Goal: Complete application form: Complete application form

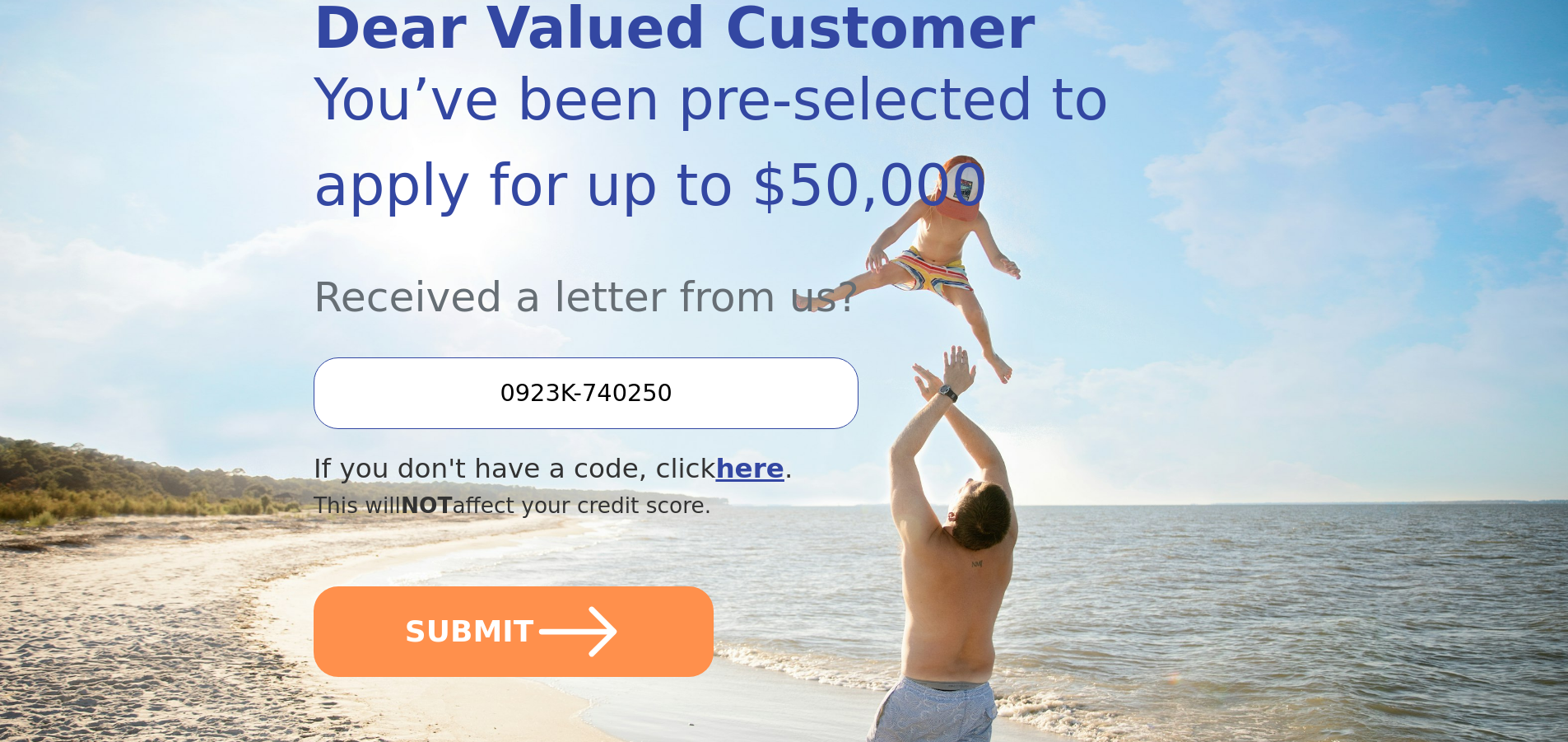
scroll to position [247, 0]
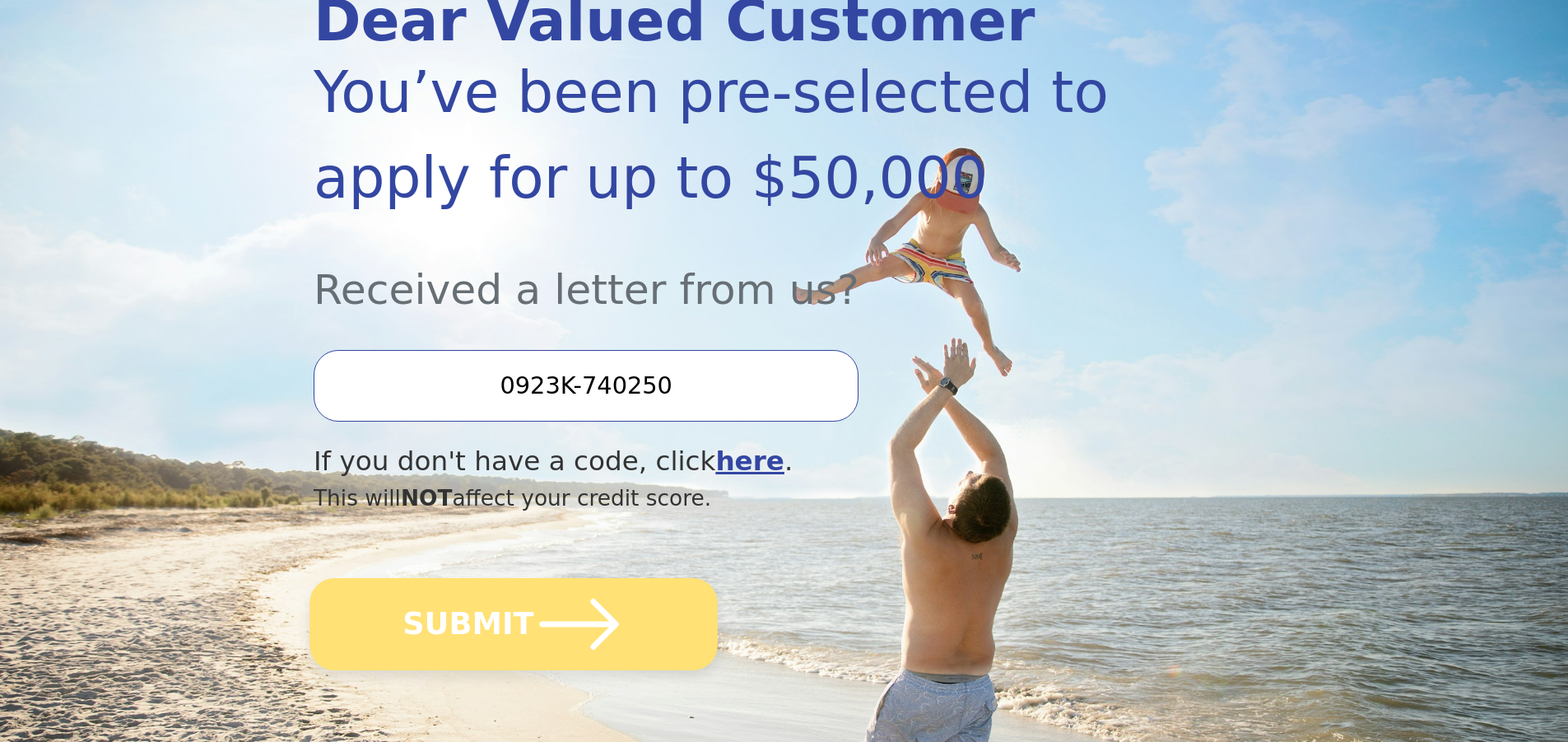
click at [501, 624] on button "SUBMIT" at bounding box center [514, 623] width 408 height 92
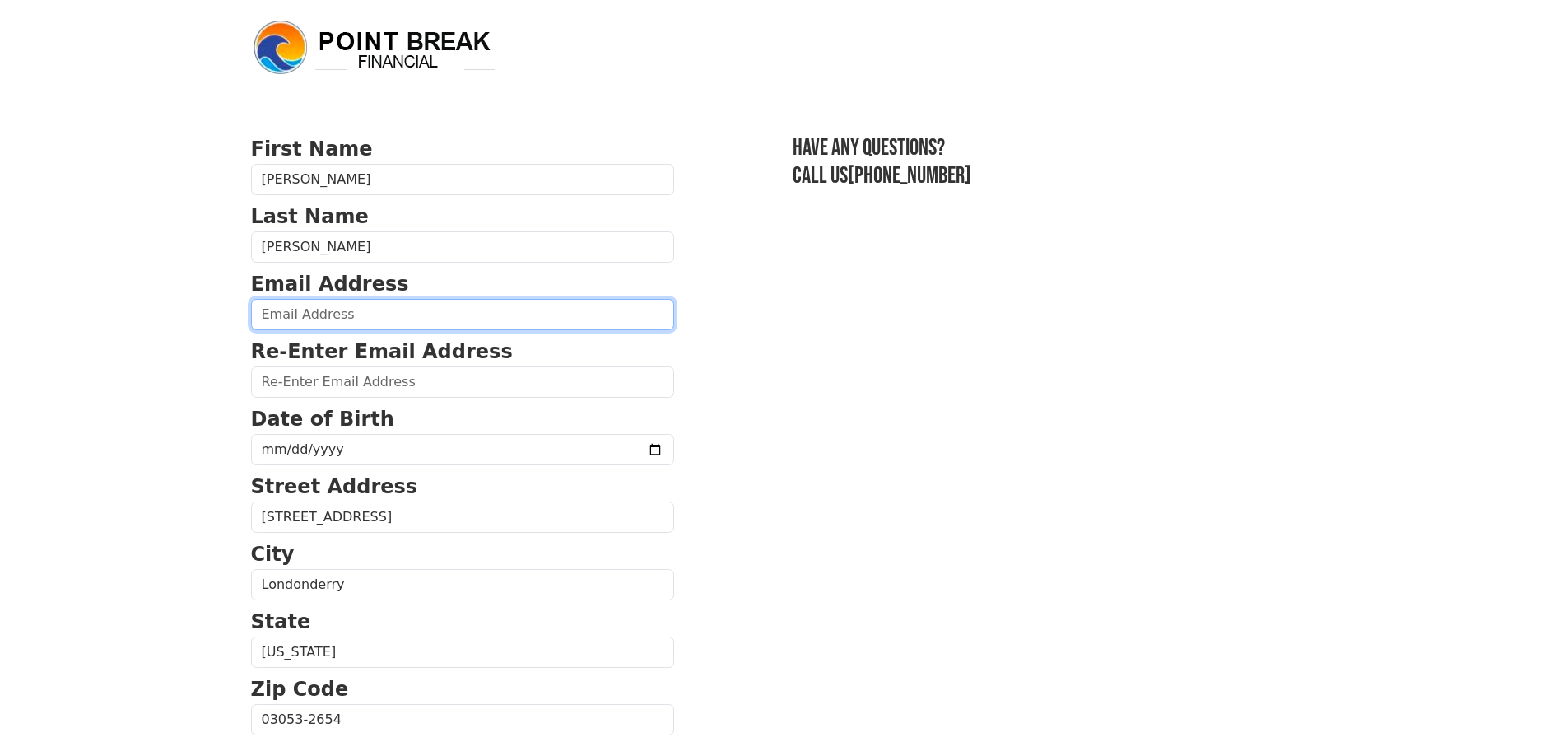
click at [334, 319] on input "email" at bounding box center [463, 314] width 423 height 32
type input "[EMAIL_ADDRESS][DOMAIN_NAME]"
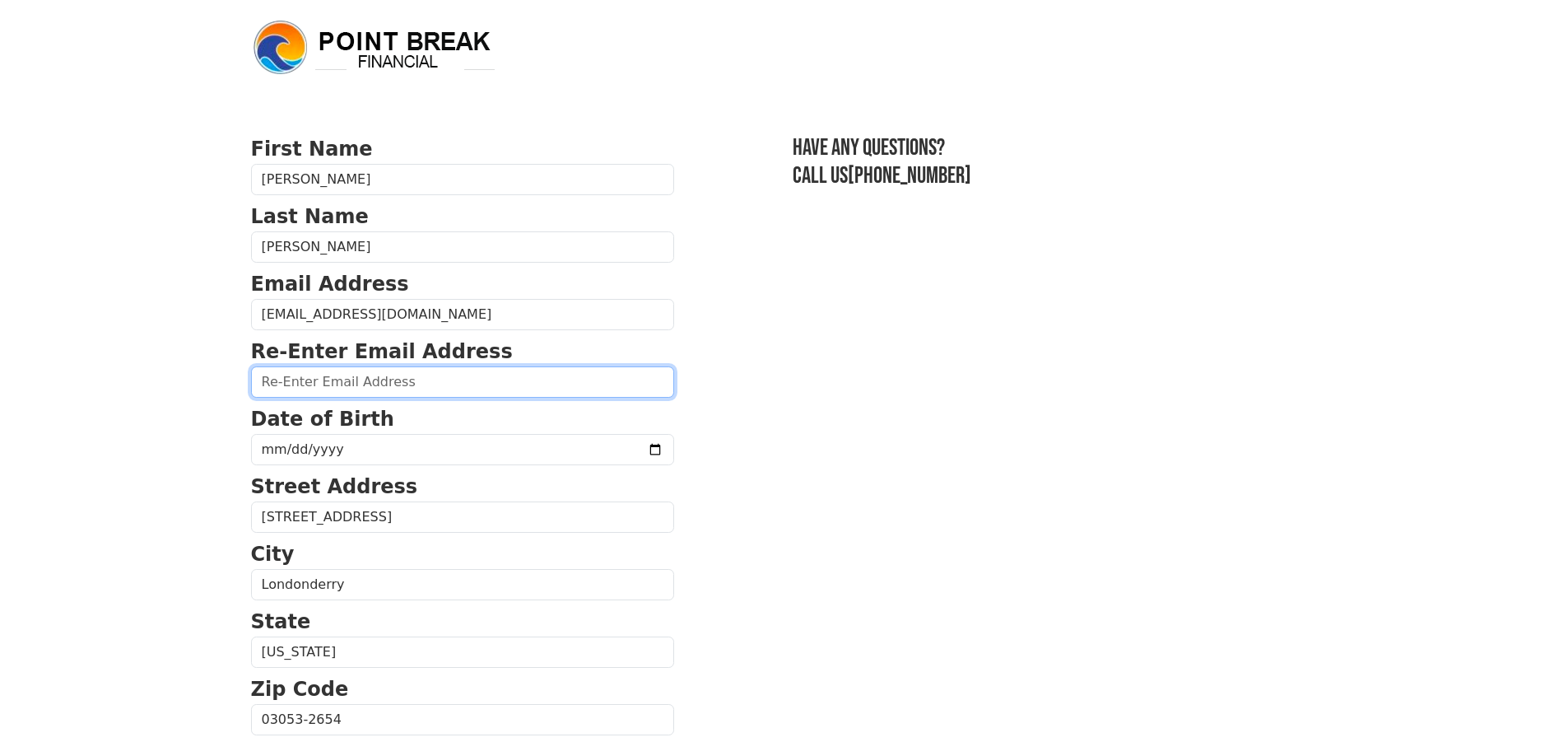
click at [311, 381] on input "email" at bounding box center [463, 382] width 423 height 32
type input "jcm295@comcast.net"
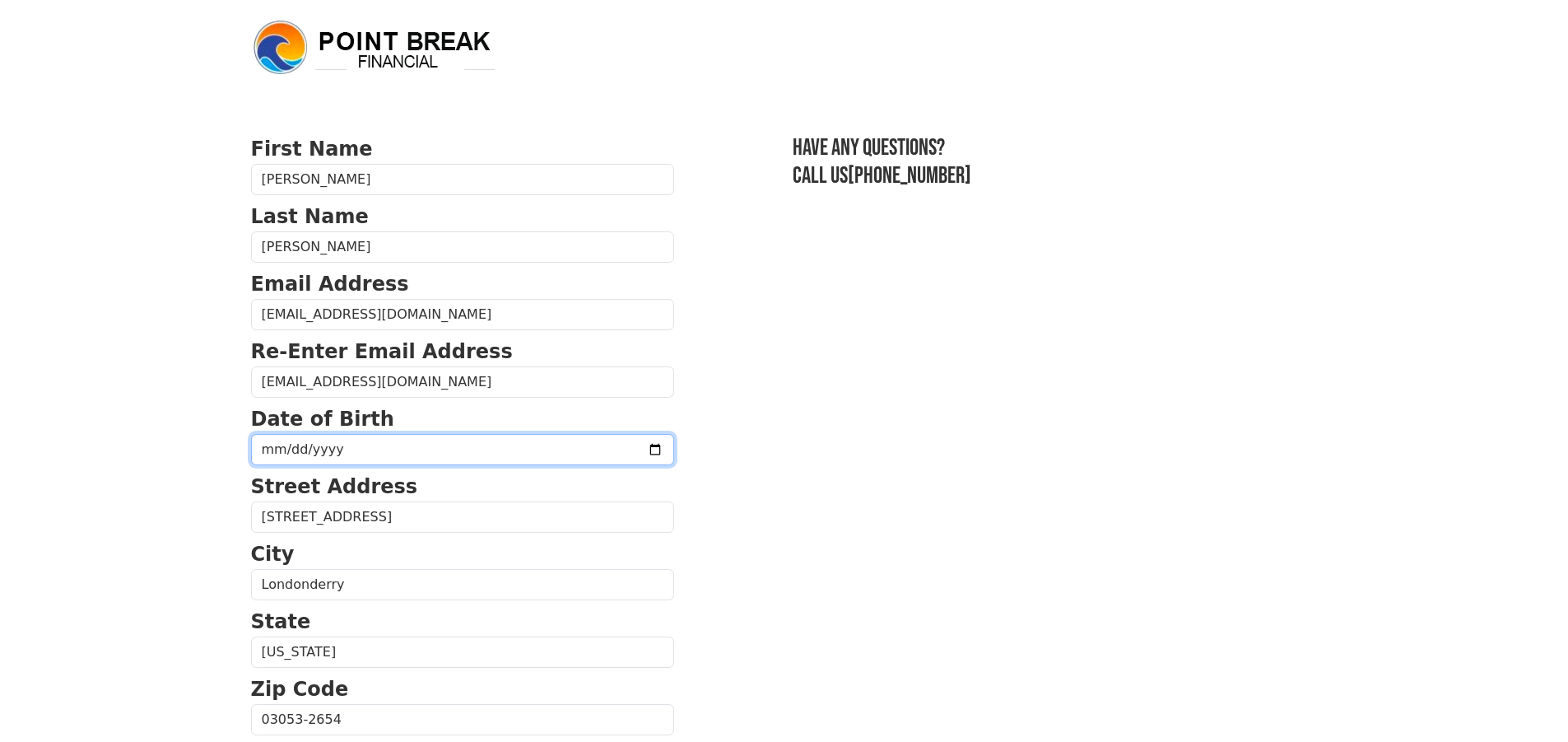
click at [268, 450] on input "date" at bounding box center [463, 450] width 423 height 32
type input "1968-09-28"
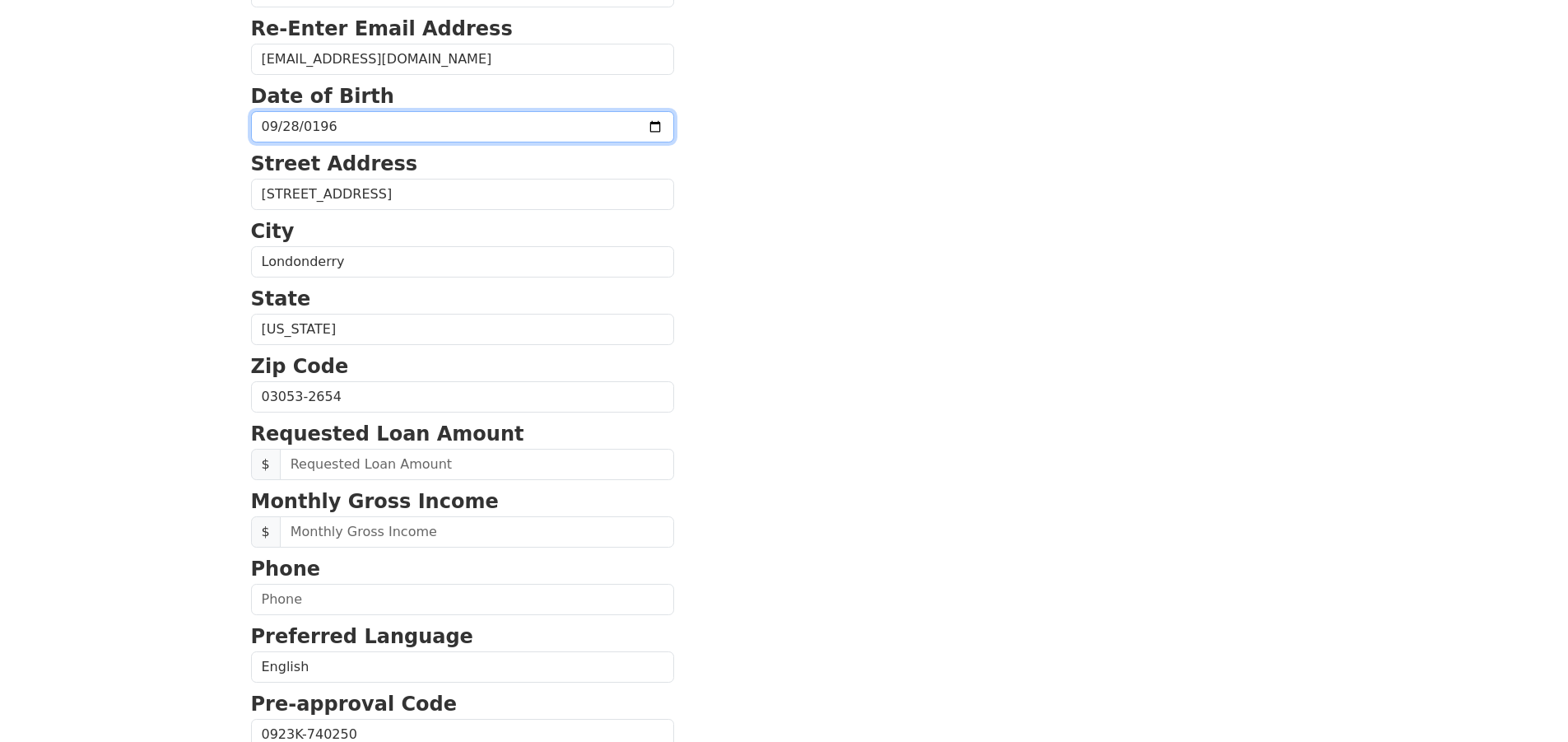
scroll to position [329, 0]
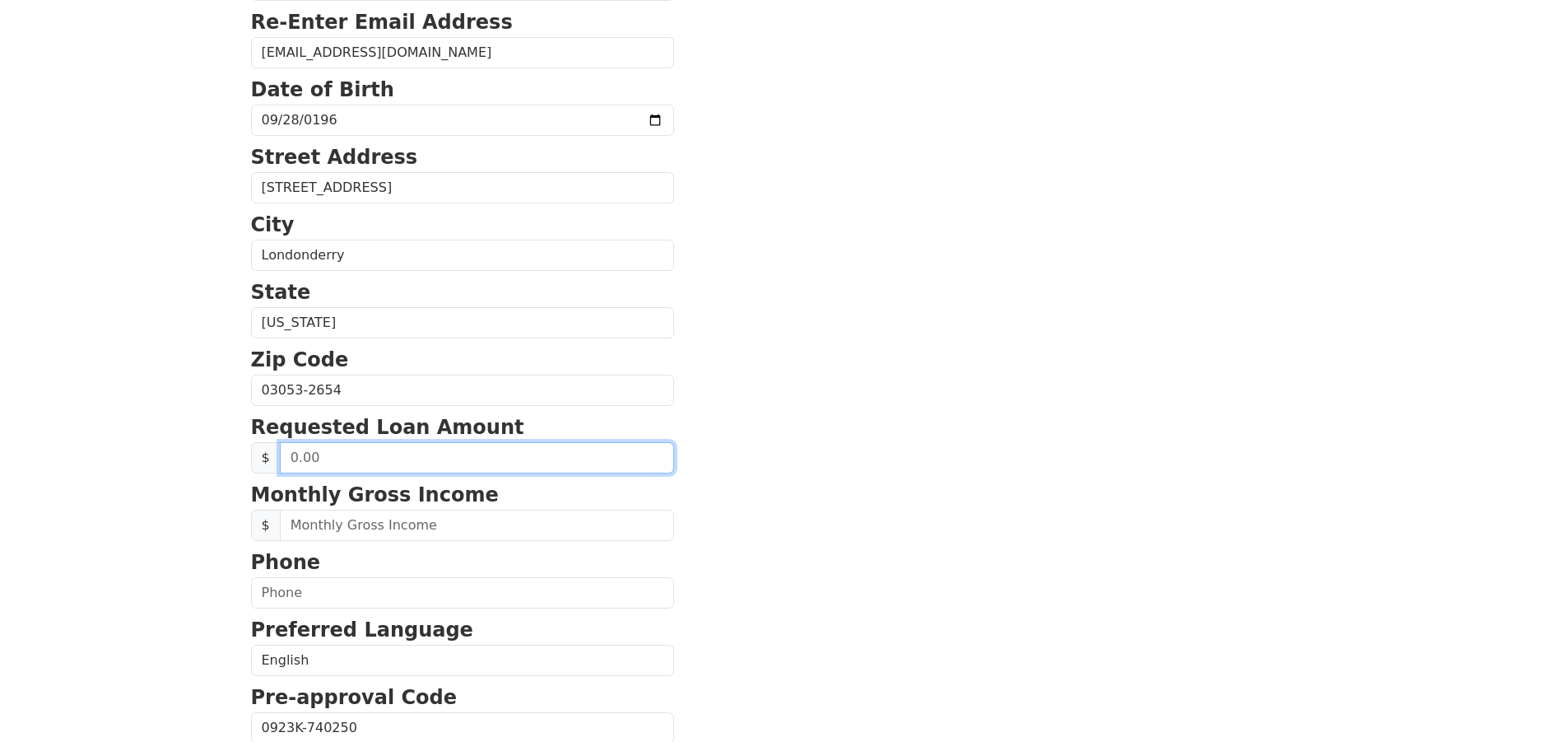
click at [365, 454] on input "text" at bounding box center [477, 458] width 394 height 32
type input "30,000.00"
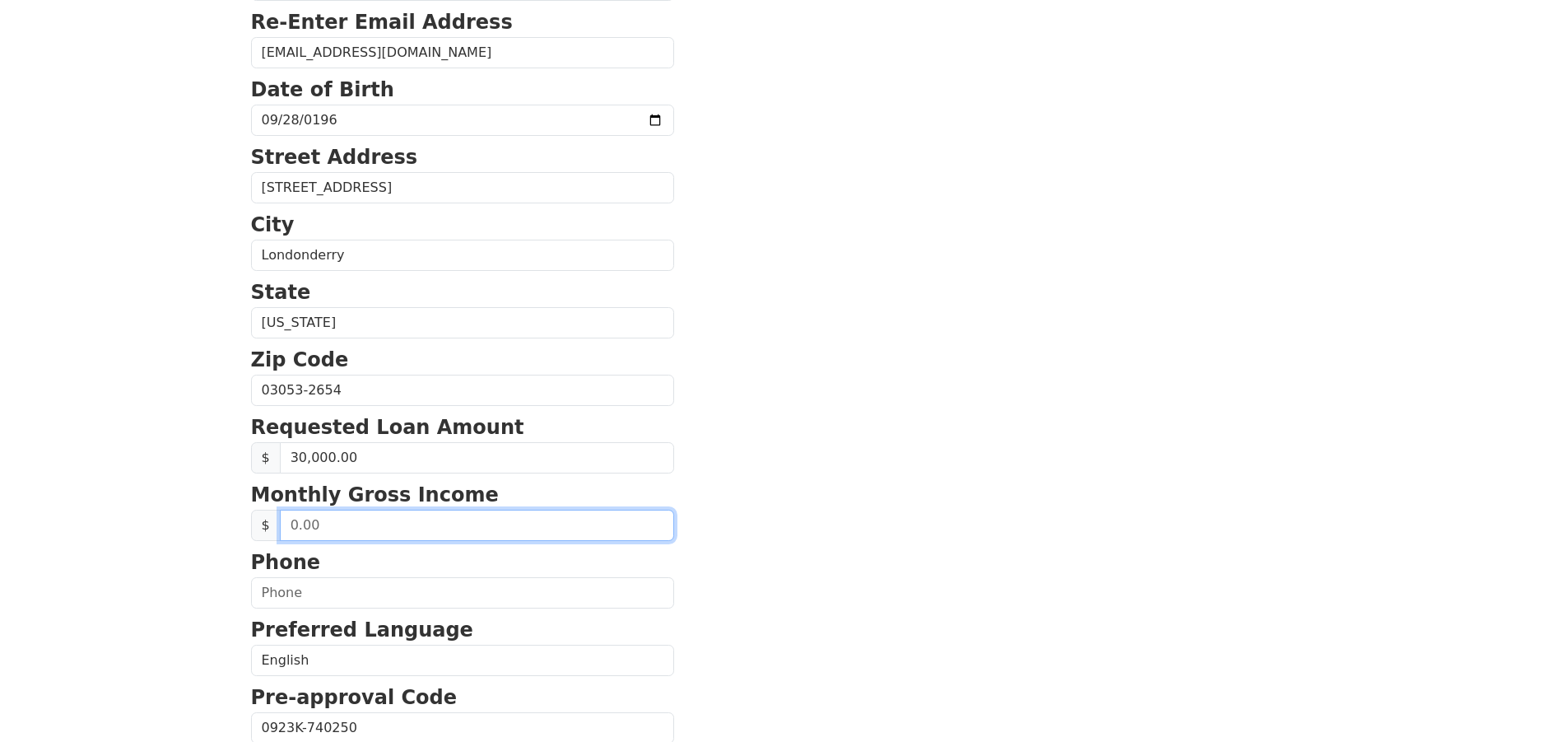
drag, startPoint x: 351, startPoint y: 530, endPoint x: 158, endPoint y: 556, distance: 194.7
click at [158, 413] on html "First Name Mary Last Name Fennell Email Address jcm295@comcast.net Re-Enter Ema…" at bounding box center [784, 42] width 1568 height 742
type input "5,755.00"
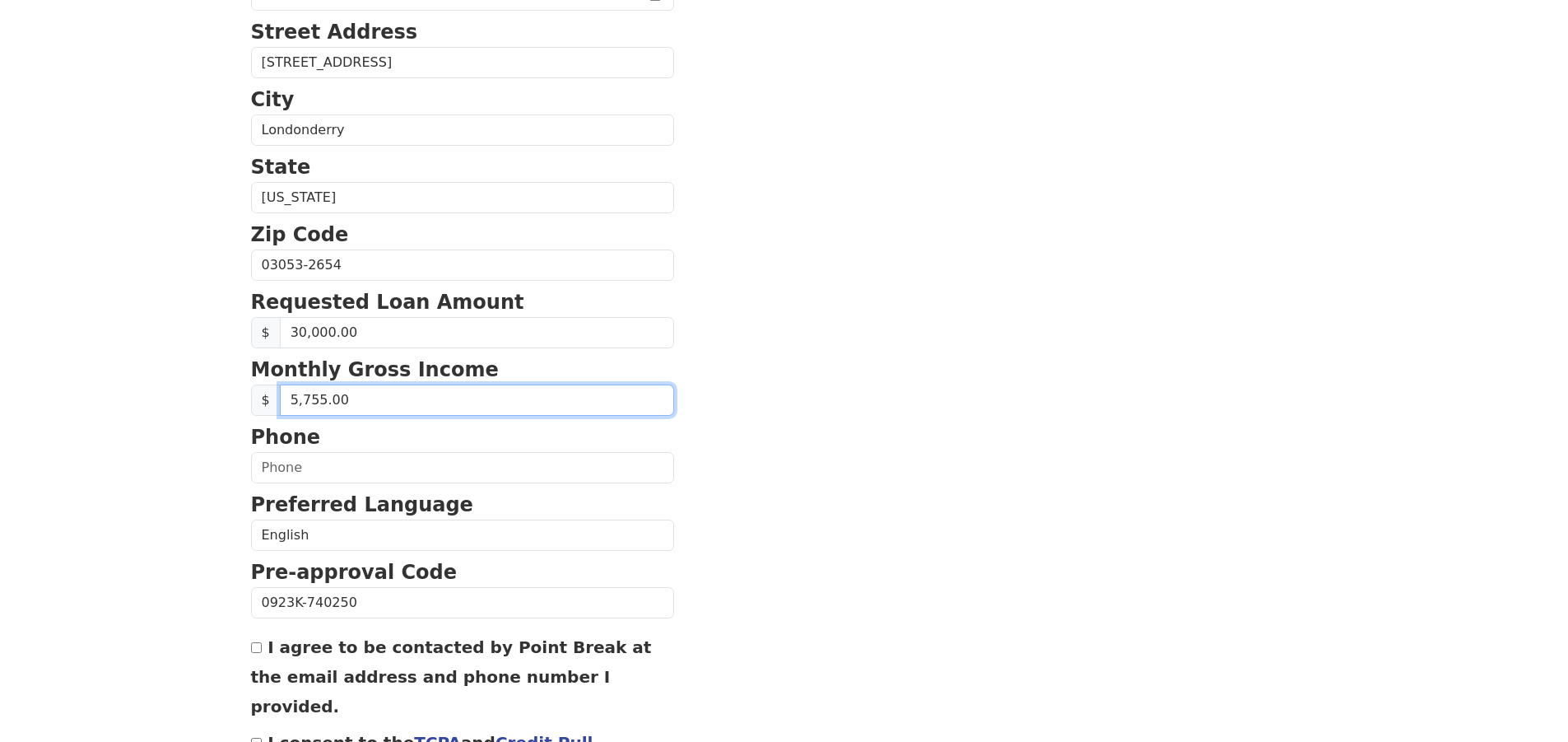
scroll to position [494, 0]
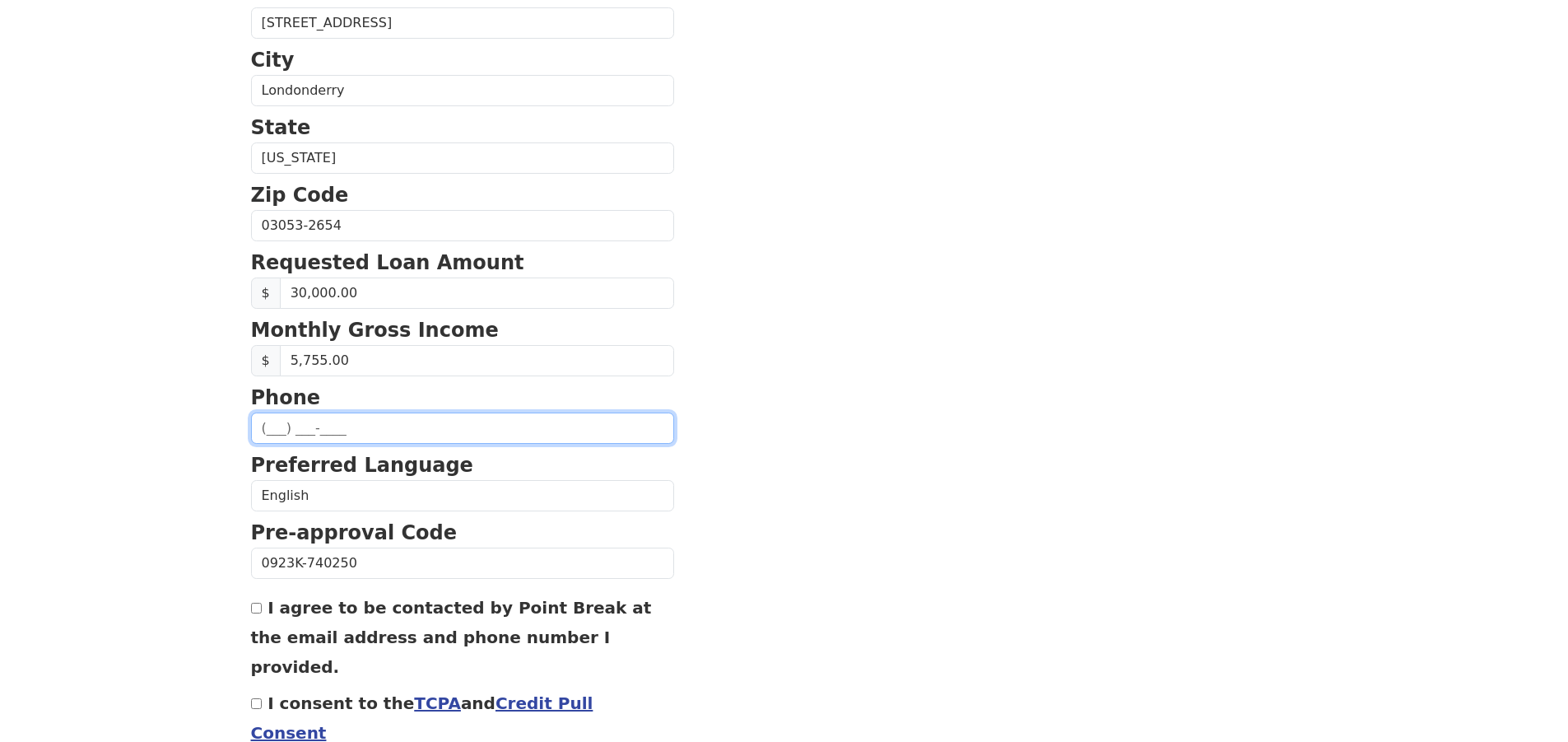
click at [311, 429] on input "text" at bounding box center [463, 429] width 423 height 32
type input "(603) 498-7651"
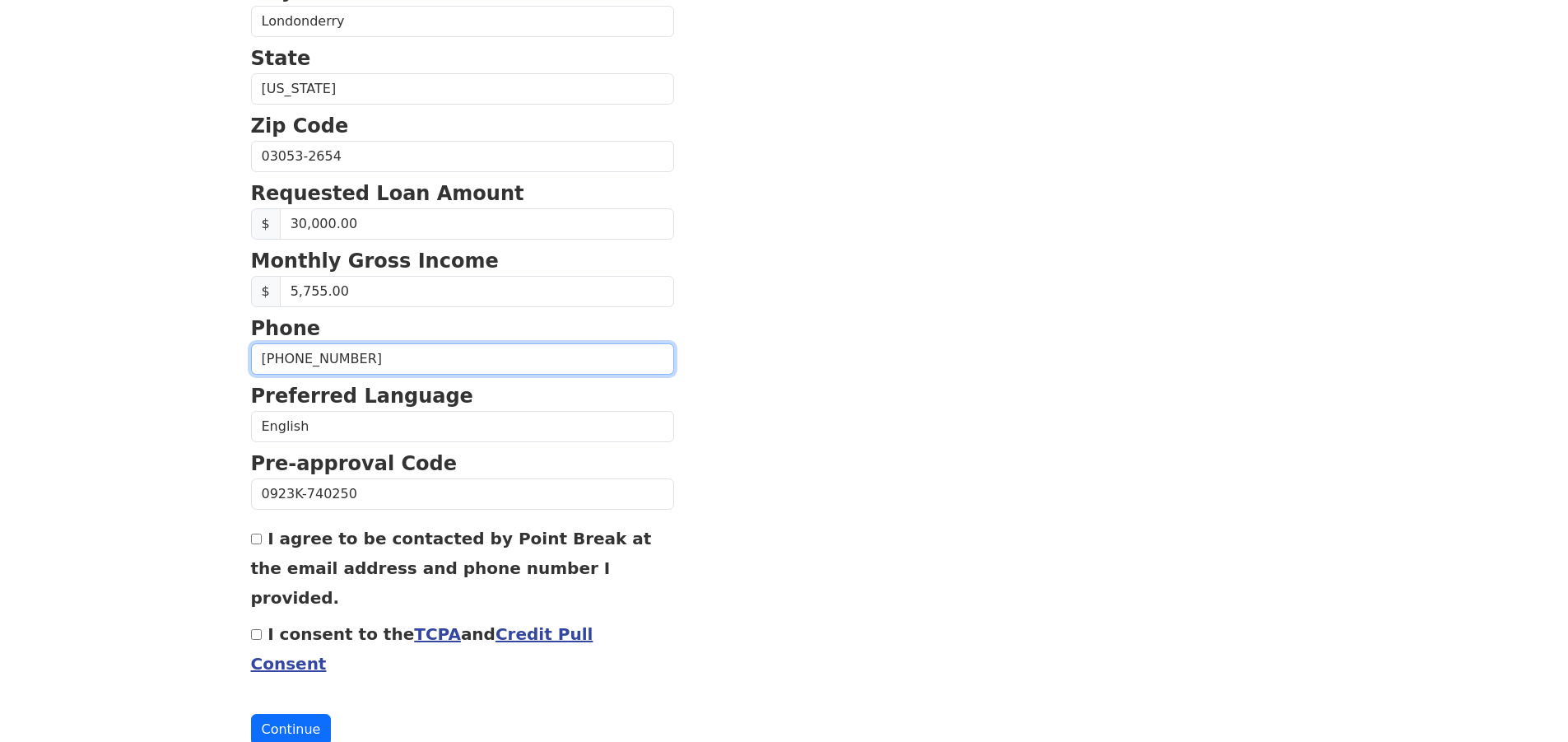
scroll to position [569, 0]
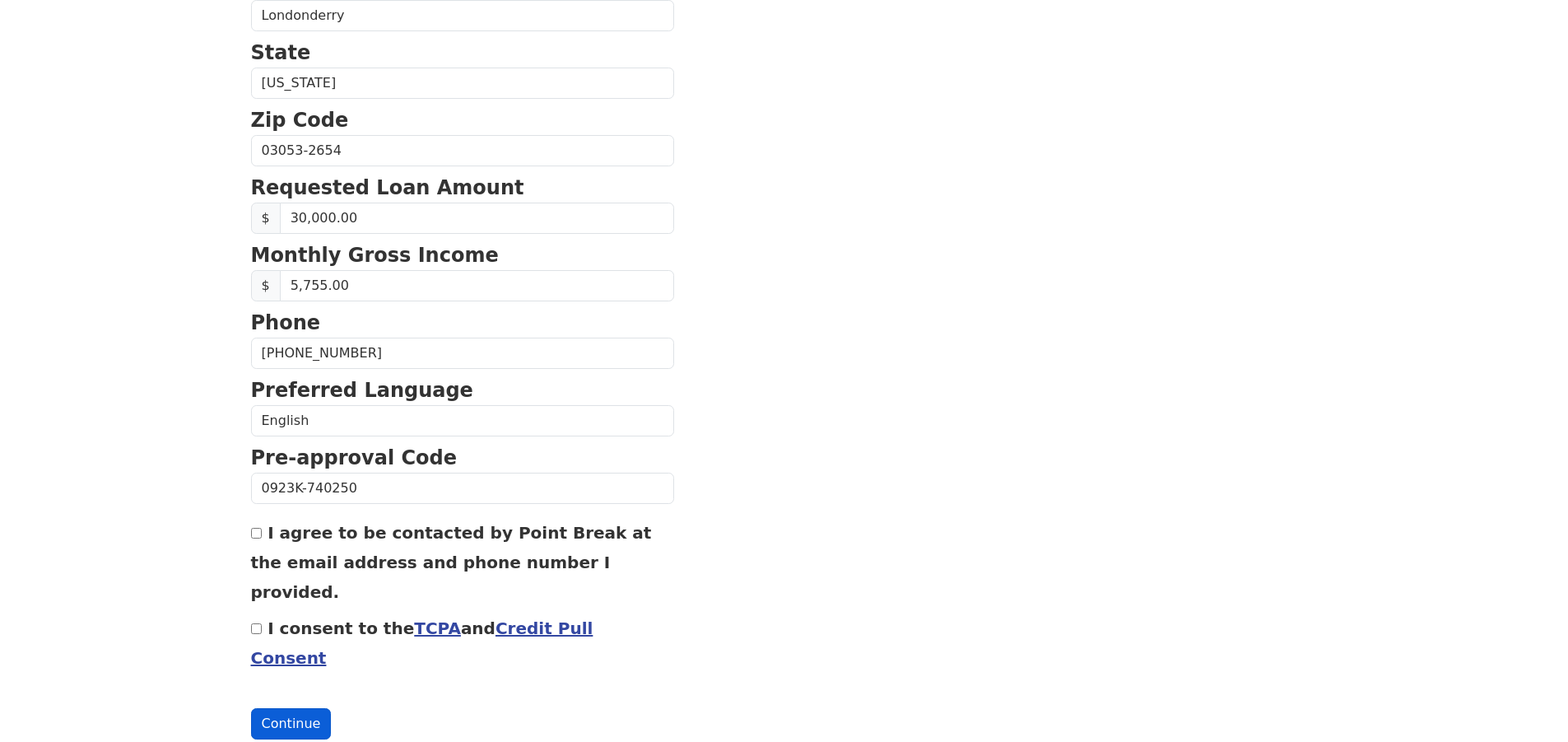
click at [274, 708] on button "Continue" at bounding box center [291, 723] width 81 height 32
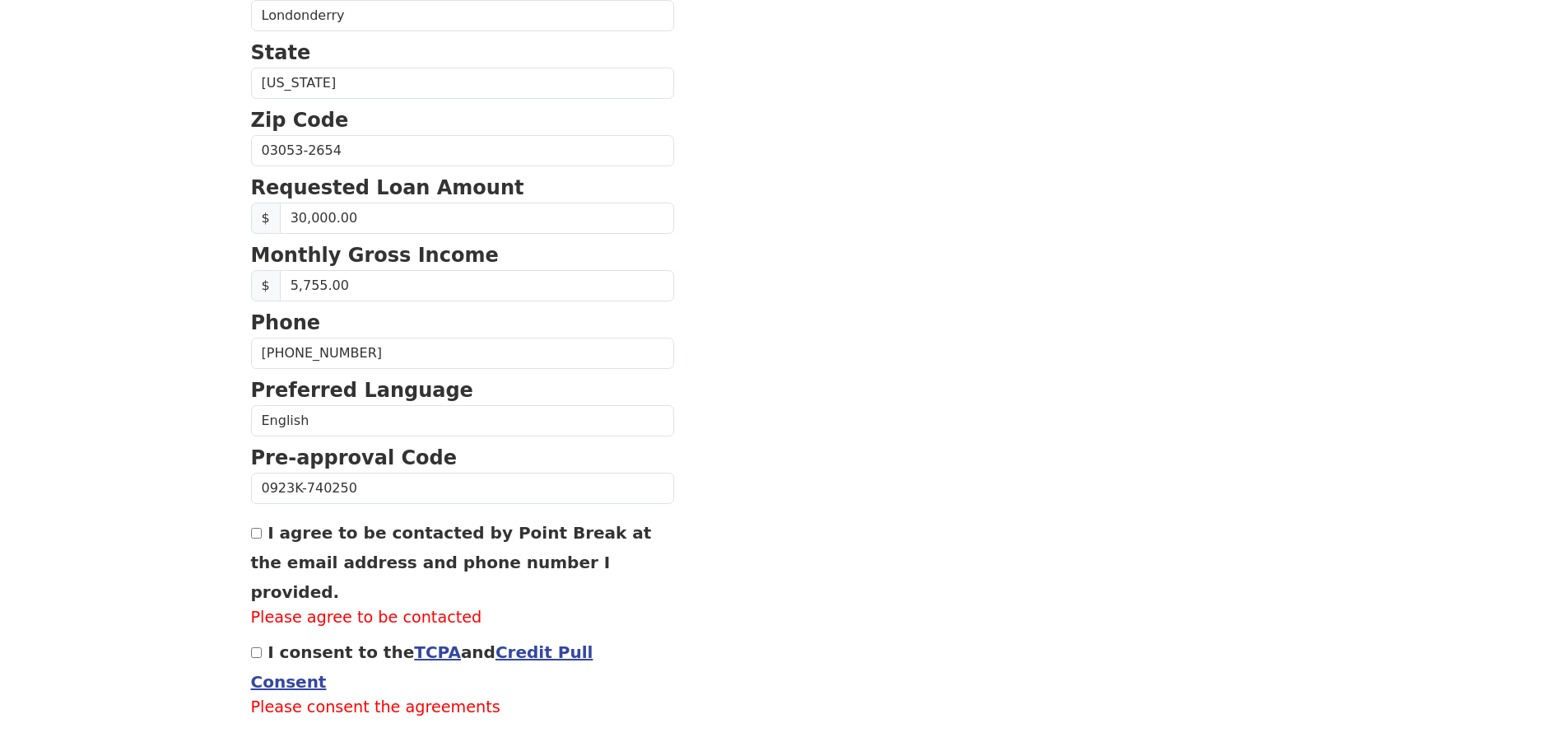
click at [257, 537] on input "I agree to be contacted by Point Break at the email address and phone number I …" at bounding box center [257, 533] width 11 height 11
checkbox input "true"
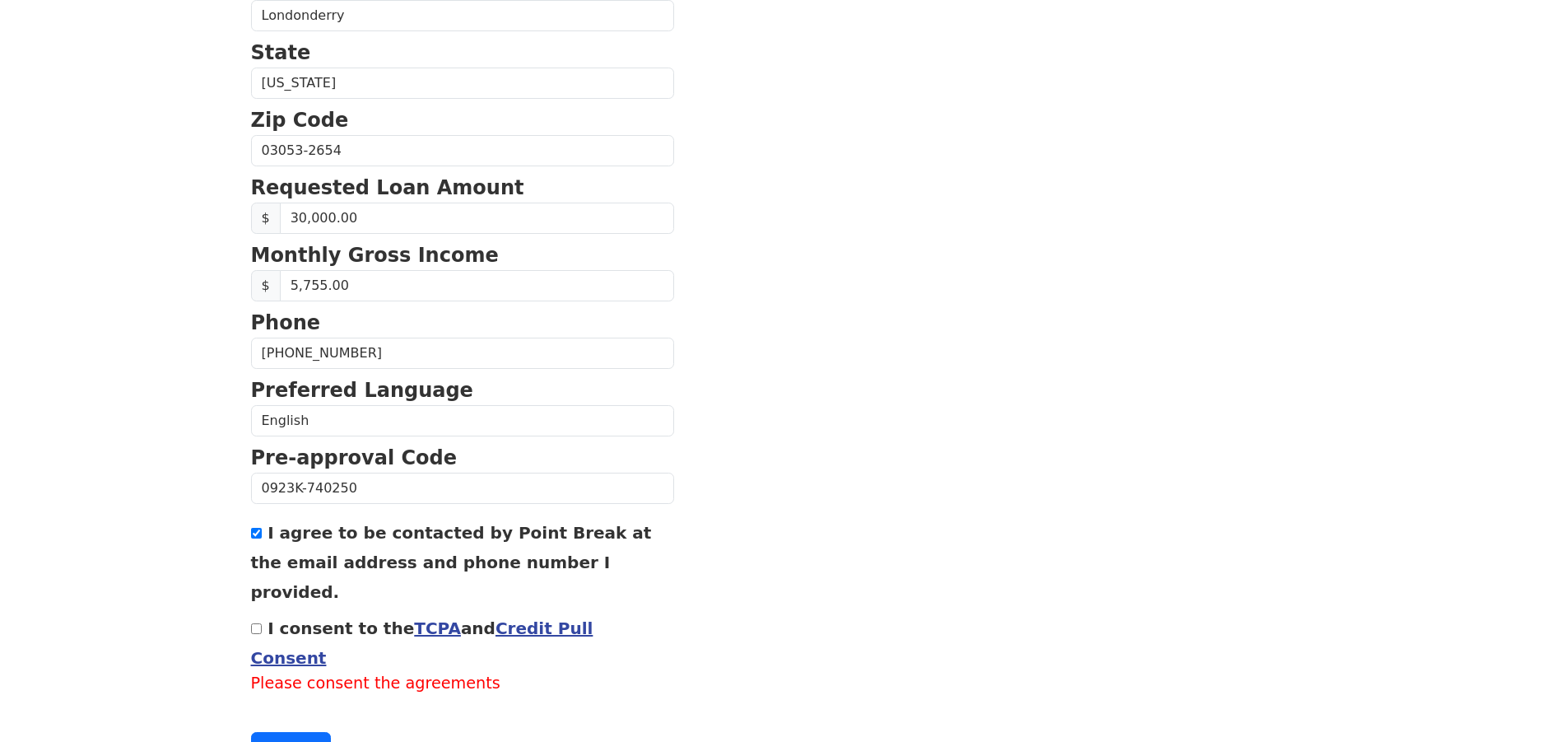
click at [257, 623] on input "I consent to the TCPA and Credit Pull Consent" at bounding box center [257, 629] width 11 height 11
checkbox input "true"
click at [274, 708] on button "Continue" at bounding box center [291, 723] width 81 height 32
